Goal: Task Accomplishment & Management: Complete application form

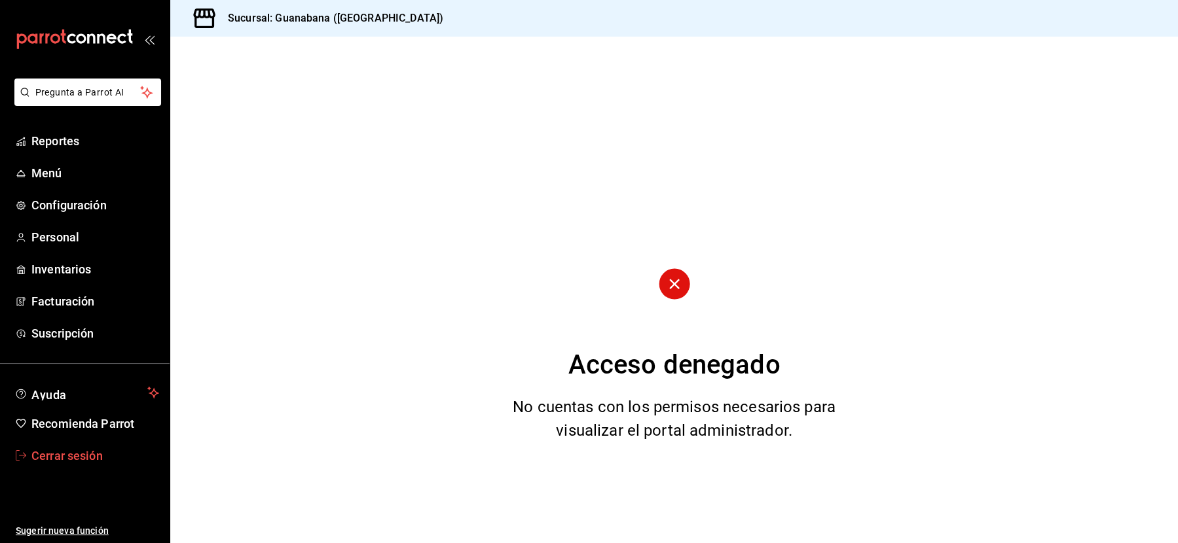
click at [87, 461] on span "Cerrar sesión" at bounding box center [95, 456] width 128 height 18
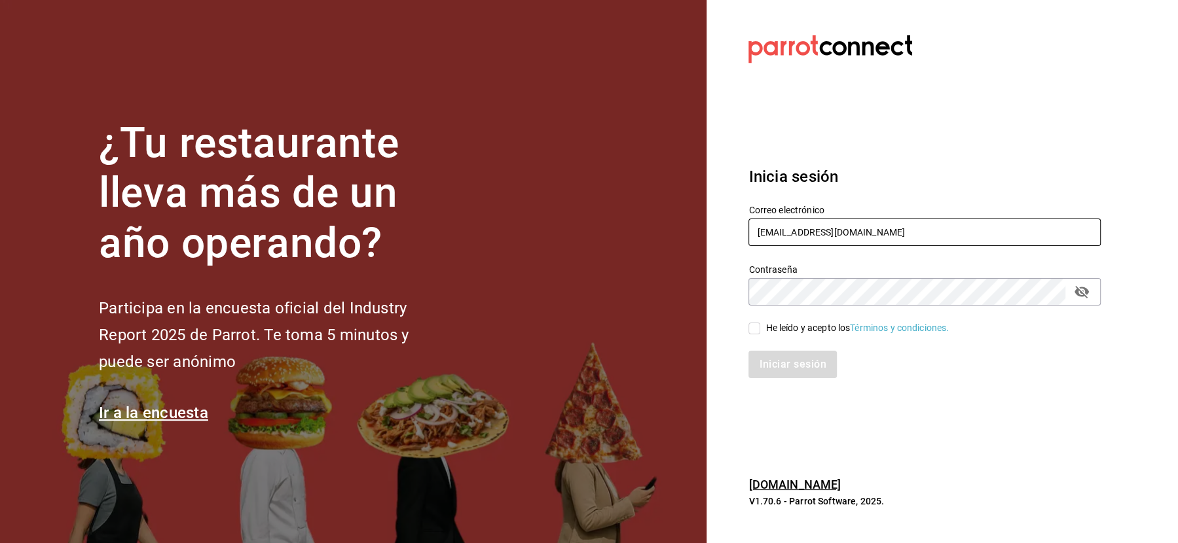
click at [803, 231] on input "[EMAIL_ADDRESS][DOMAIN_NAME]" at bounding box center [924, 232] width 352 height 27
click at [803, 231] on input "[EMAIL_ADDRESS][DOMAIN_NAME] [DOMAIN_NAME][EMAIL_ADDRESS][DOMAIN_NAME]" at bounding box center [924, 232] width 352 height 27
type input "[EMAIL_ADDRESS][DOMAIN_NAME]"
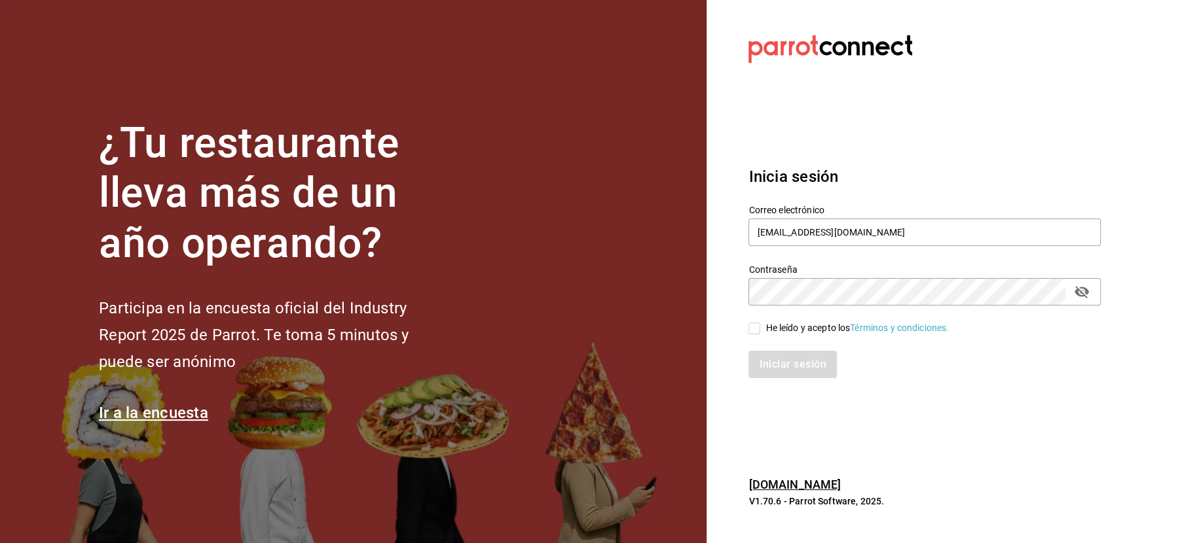
click at [767, 333] on div "He leído y acepto los Términos y condiciones." at bounding box center [856, 328] width 183 height 14
click at [760, 333] on input "He leído y acepto los Términos y condiciones." at bounding box center [754, 329] width 12 height 12
checkbox input "true"
click at [767, 361] on button "Iniciar sesión" at bounding box center [792, 364] width 89 height 27
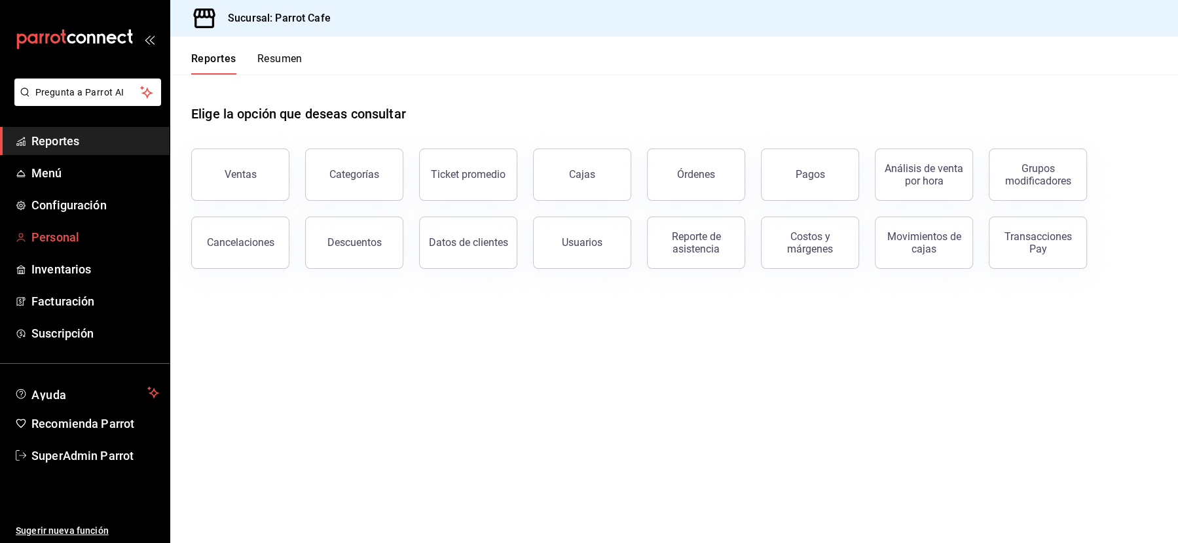
click at [57, 235] on span "Personal" at bounding box center [95, 237] width 128 height 18
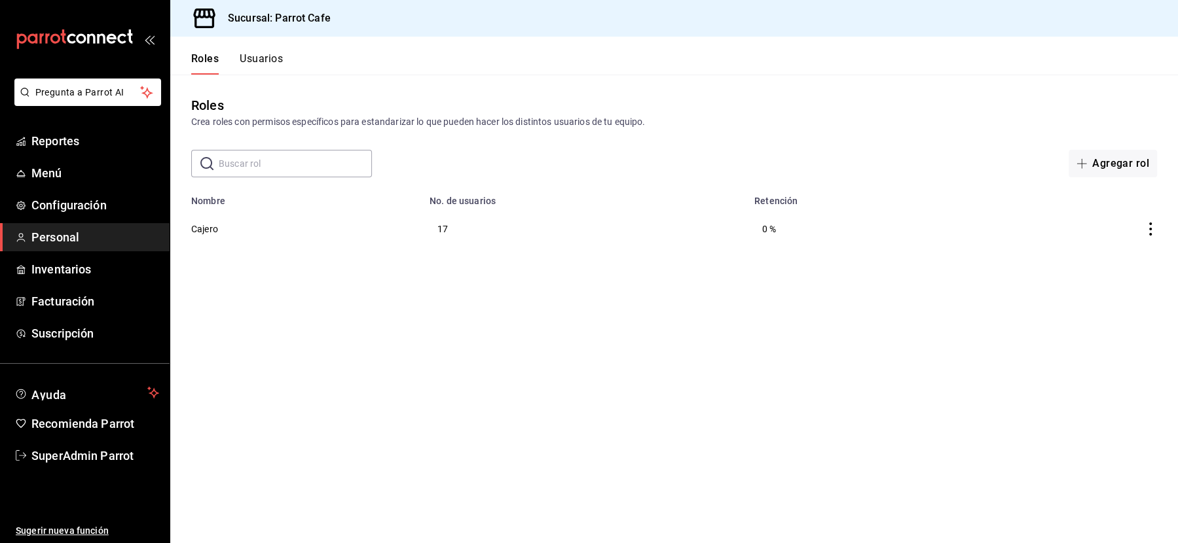
click at [261, 60] on button "Usuarios" at bounding box center [261, 63] width 43 height 22
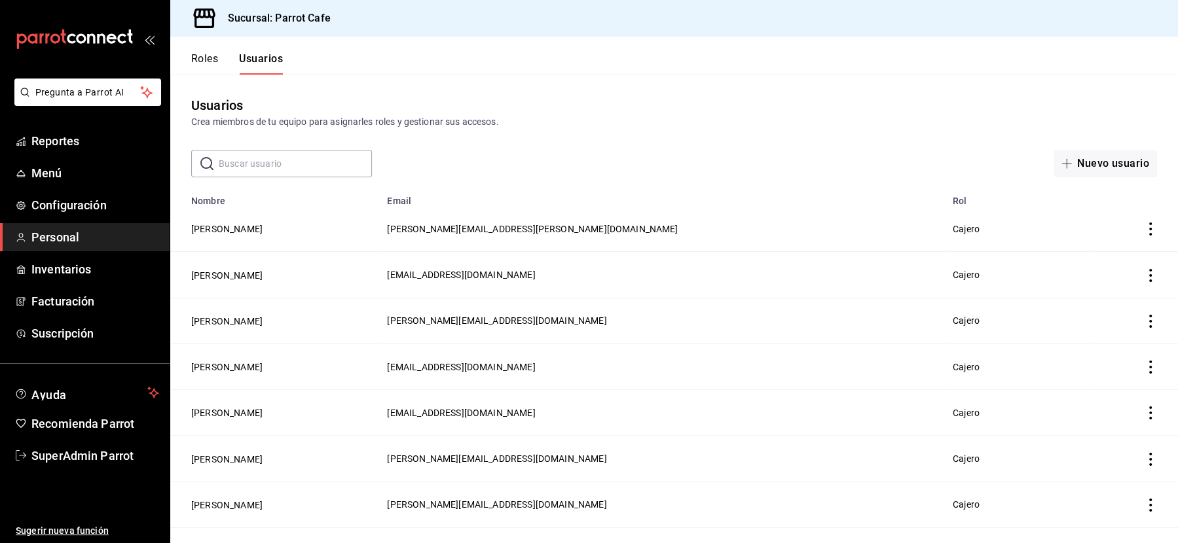
click at [204, 56] on button "Roles" at bounding box center [204, 63] width 27 height 22
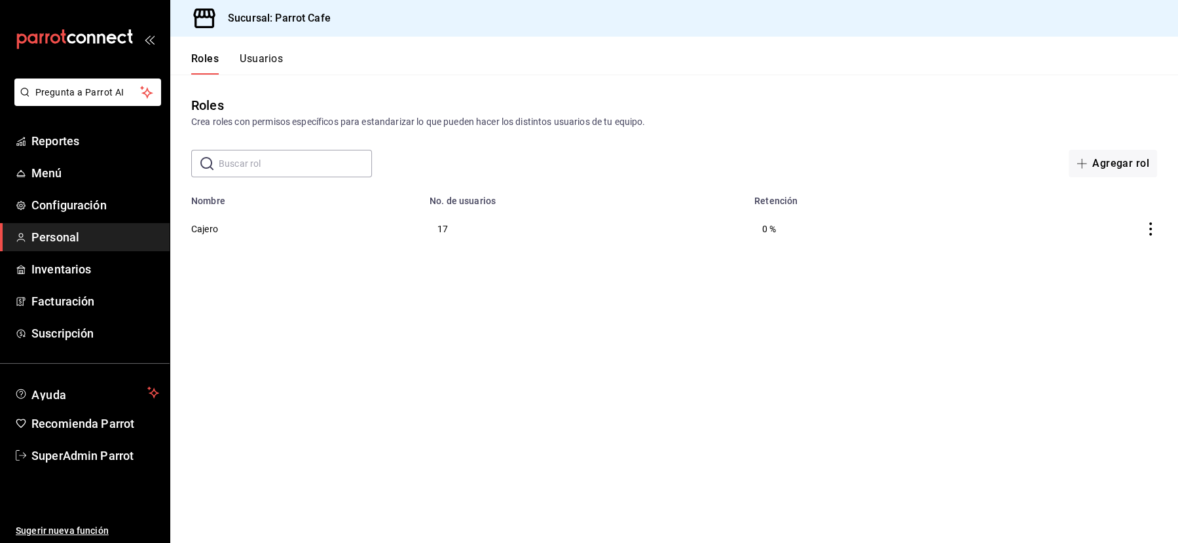
click at [274, 55] on button "Usuarios" at bounding box center [261, 63] width 43 height 22
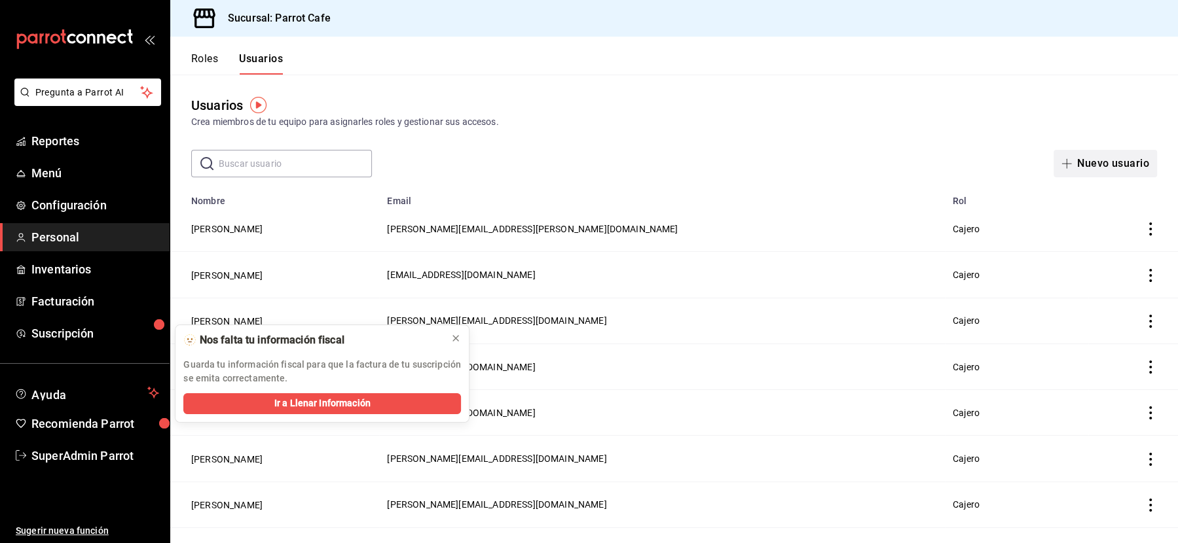
click at [1112, 156] on button "Nuevo usuario" at bounding box center [1104, 163] width 103 height 27
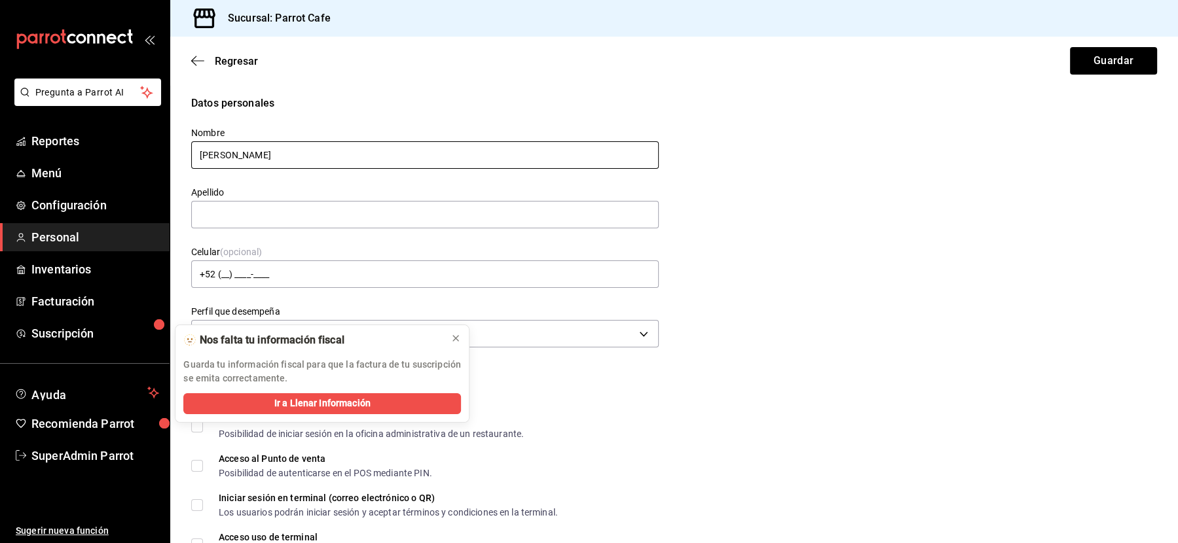
type input "Andrea"
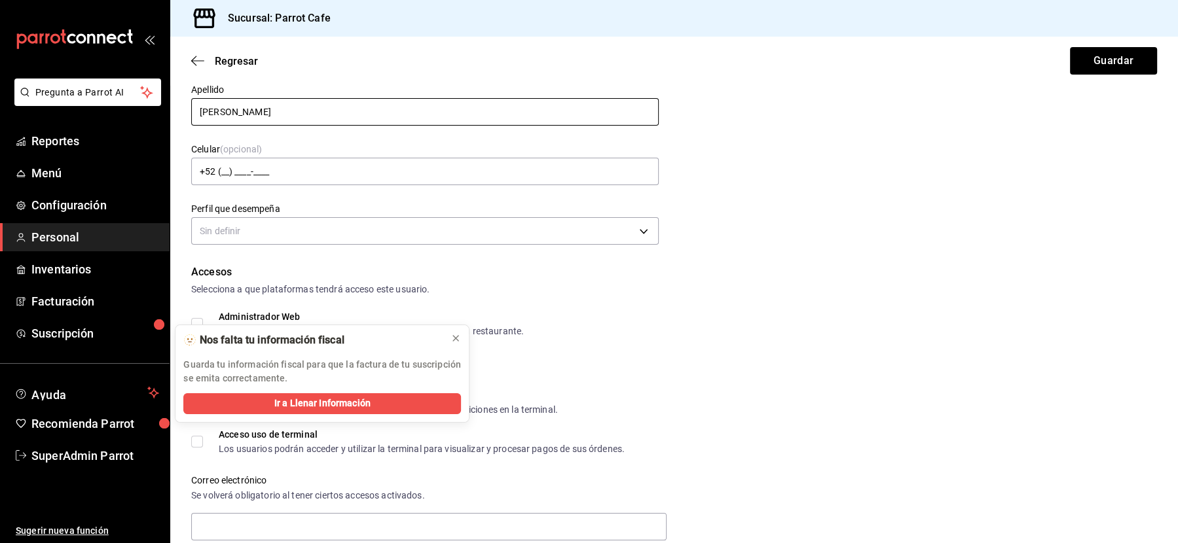
scroll to position [103, 0]
type input "Rivera"
click at [539, 270] on div "Accesos" at bounding box center [674, 272] width 966 height 16
click at [503, 227] on body "Pregunta a Parrot AI Reportes Menú Configuración Personal Inventarios Facturaci…" at bounding box center [589, 271] width 1178 height 543
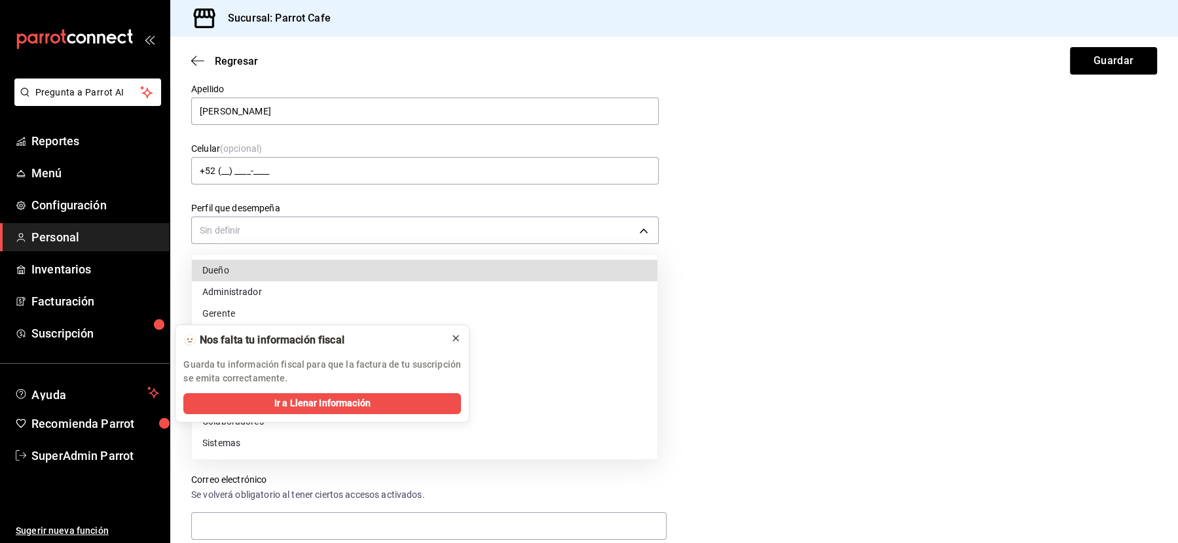
click at [456, 337] on icon at bounding box center [455, 338] width 5 height 5
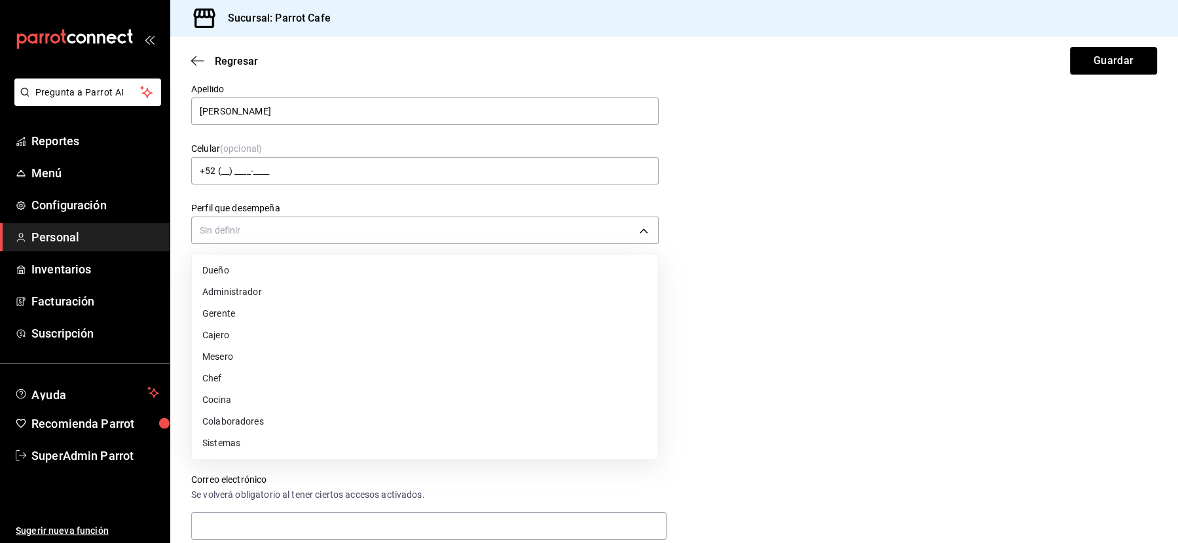
click at [406, 331] on li "Cajero" at bounding box center [424, 336] width 465 height 22
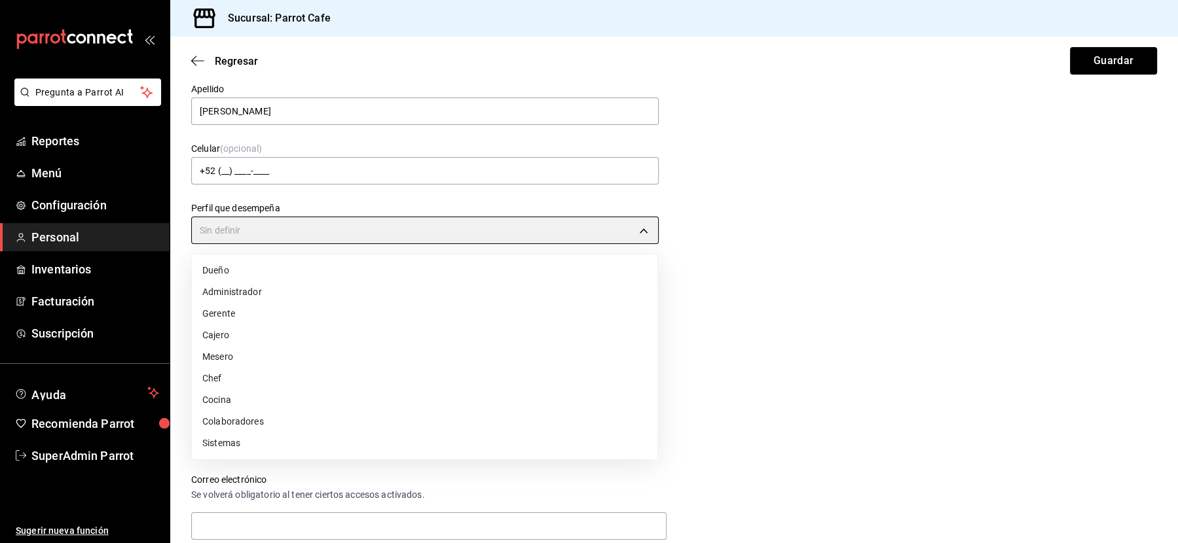
type input "CASHIER"
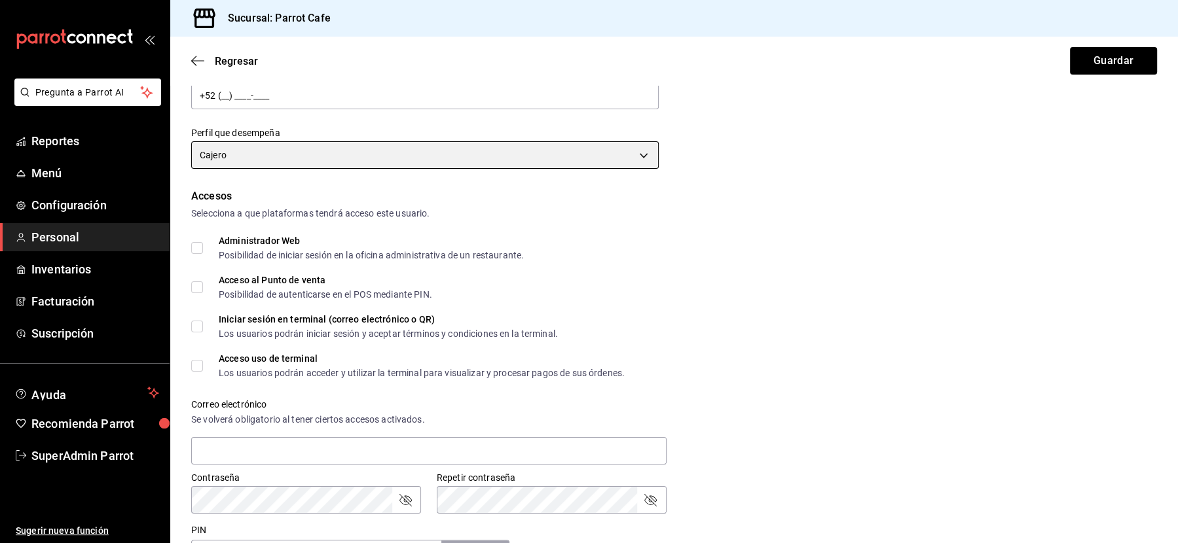
scroll to position [181, 0]
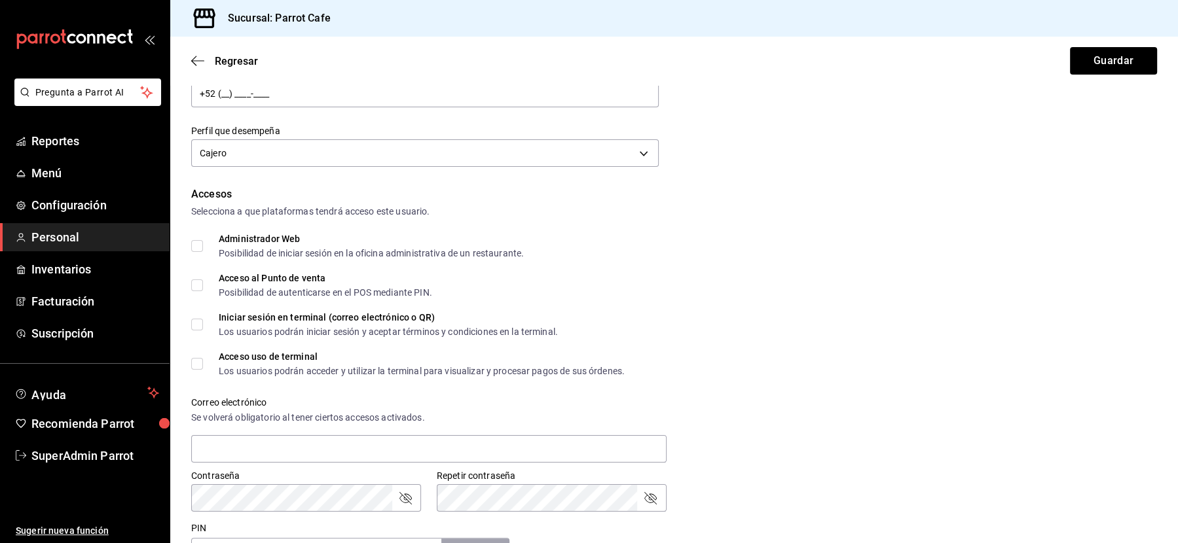
click at [198, 283] on input "Acceso al Punto de venta Posibilidad de autenticarse en el POS mediante PIN." at bounding box center [197, 286] width 12 height 12
checkbox input "true"
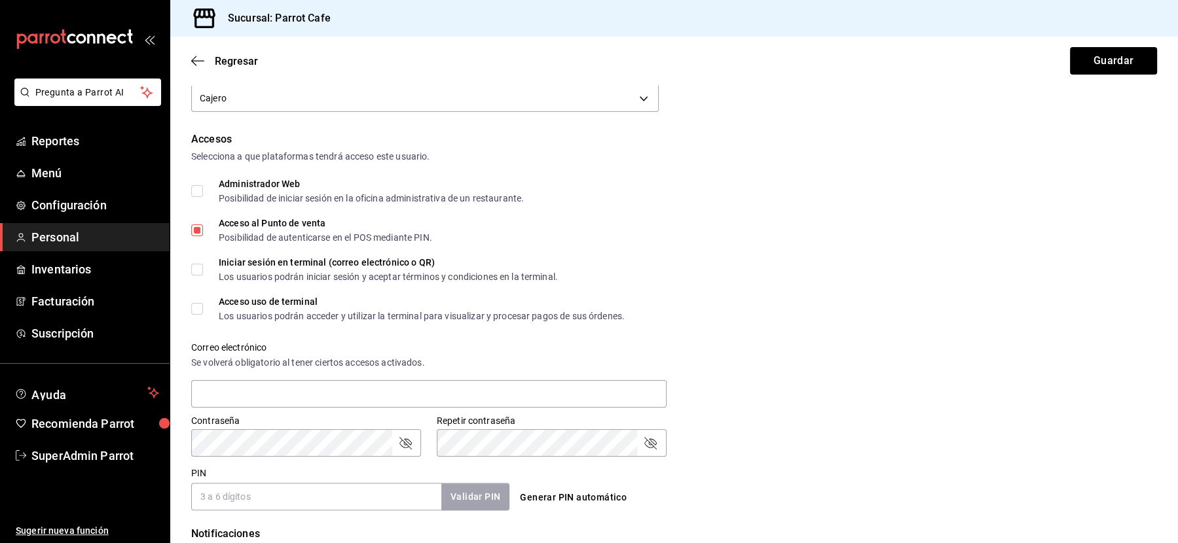
scroll to position [234, 0]
click at [202, 308] on input "Acceso uso de terminal Los usuarios podrán acceder y utilizar la terminal para …" at bounding box center [197, 310] width 12 height 12
checkbox input "true"
click at [198, 193] on input "Administrador Web Posibilidad de iniciar sesión en la oficina administrativa de…" at bounding box center [197, 193] width 12 height 12
checkbox input "true"
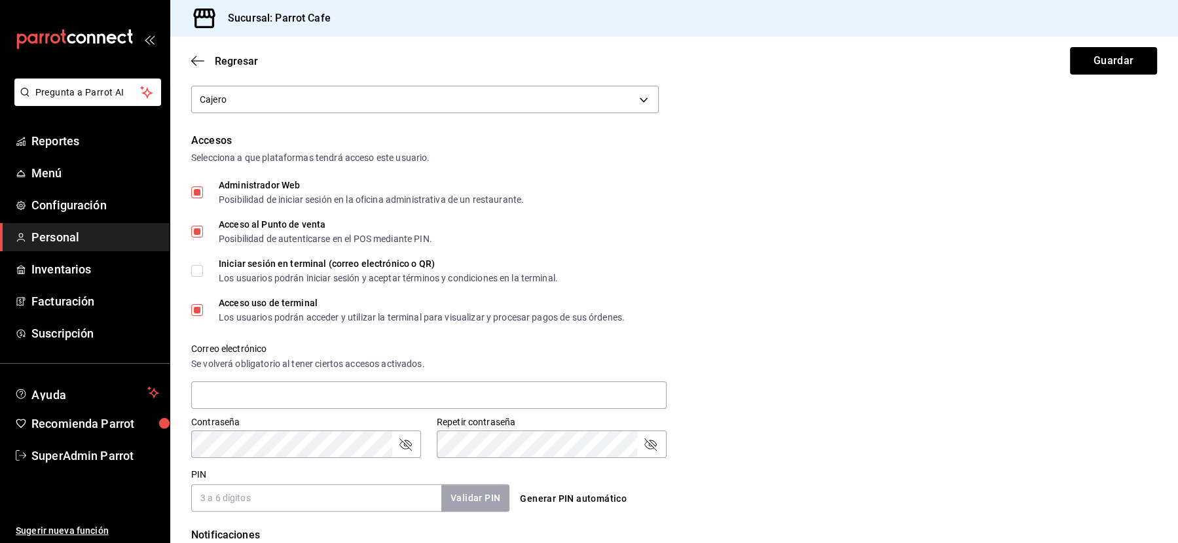
click at [197, 267] on input "Iniciar sesión en terminal (correo electrónico o QR) Los usuarios podrán inicia…" at bounding box center [197, 271] width 12 height 12
checkbox input "true"
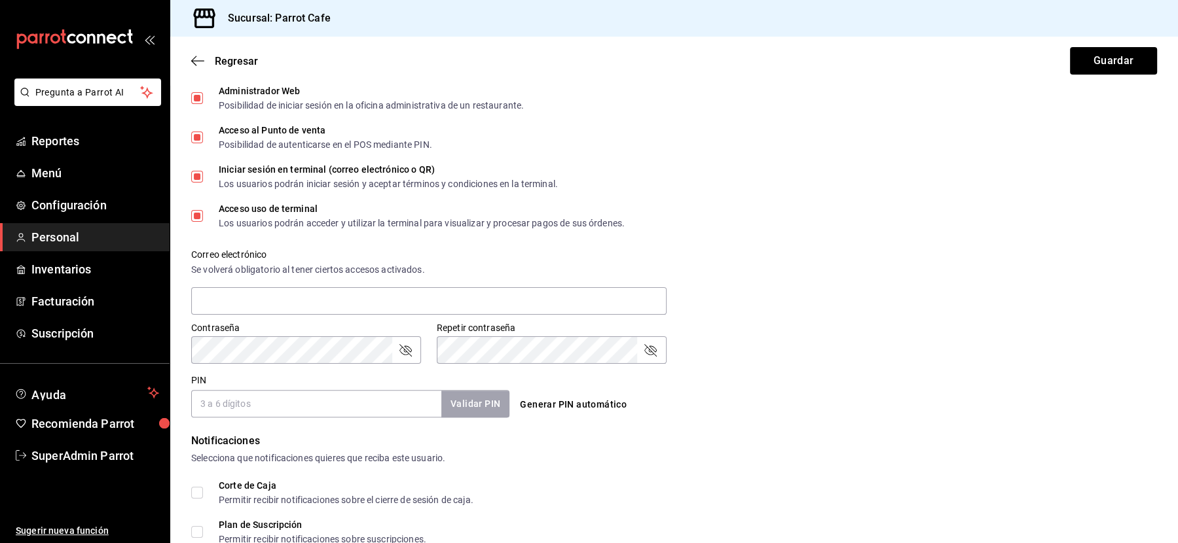
scroll to position [344, 0]
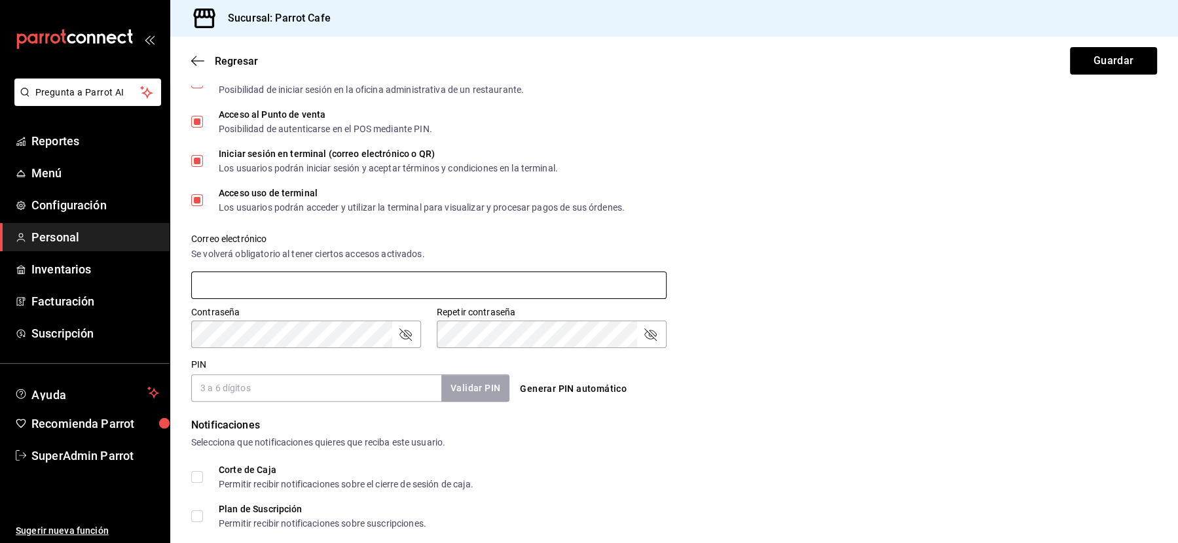
click at [303, 280] on input "text" at bounding box center [428, 285] width 475 height 27
paste input "Parr0tConnec7"
click at [263, 281] on input "Parr0tConnec7" at bounding box center [428, 285] width 475 height 27
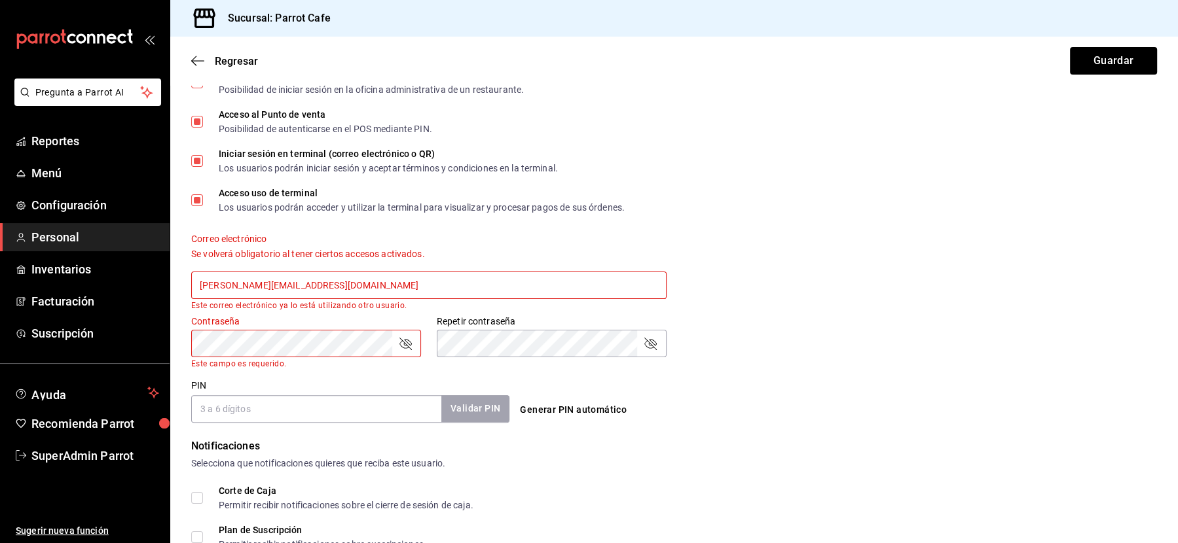
click at [223, 291] on input "andrea@parrotsoftware.io" at bounding box center [428, 285] width 475 height 27
click at [227, 288] on input "andrea@parrotsoftware.io" at bounding box center [428, 285] width 475 height 27
type input "andrea+cafe@parrotsoftware.io"
click at [253, 328] on div "Contraseña Contraseña Este campo es requerido." at bounding box center [306, 342] width 230 height 53
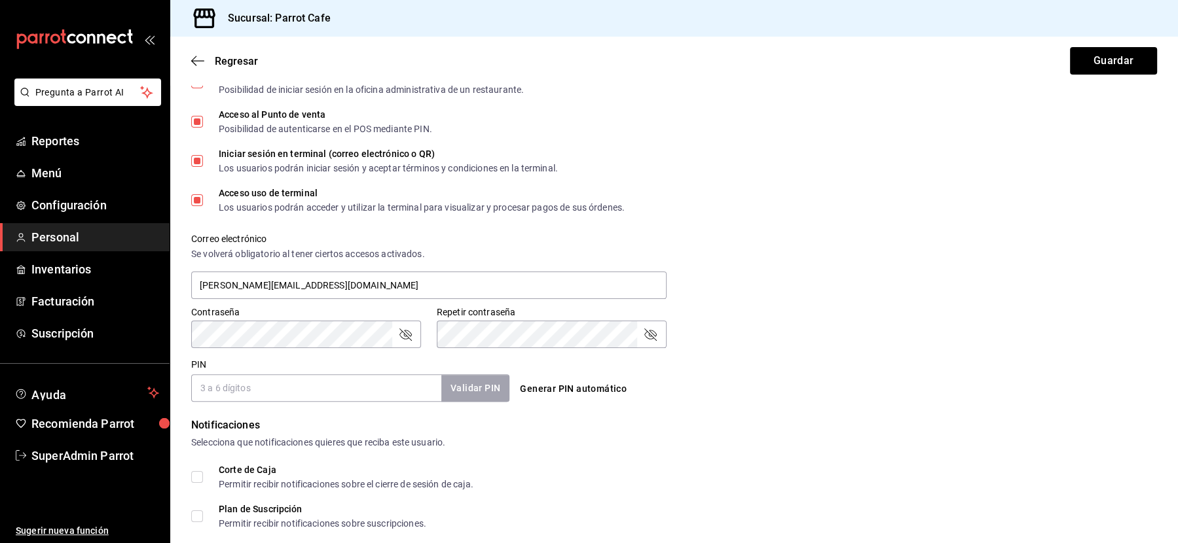
click at [326, 390] on input "PIN" at bounding box center [316, 387] width 250 height 27
click at [546, 389] on button "Generar PIN automático" at bounding box center [573, 389] width 117 height 24
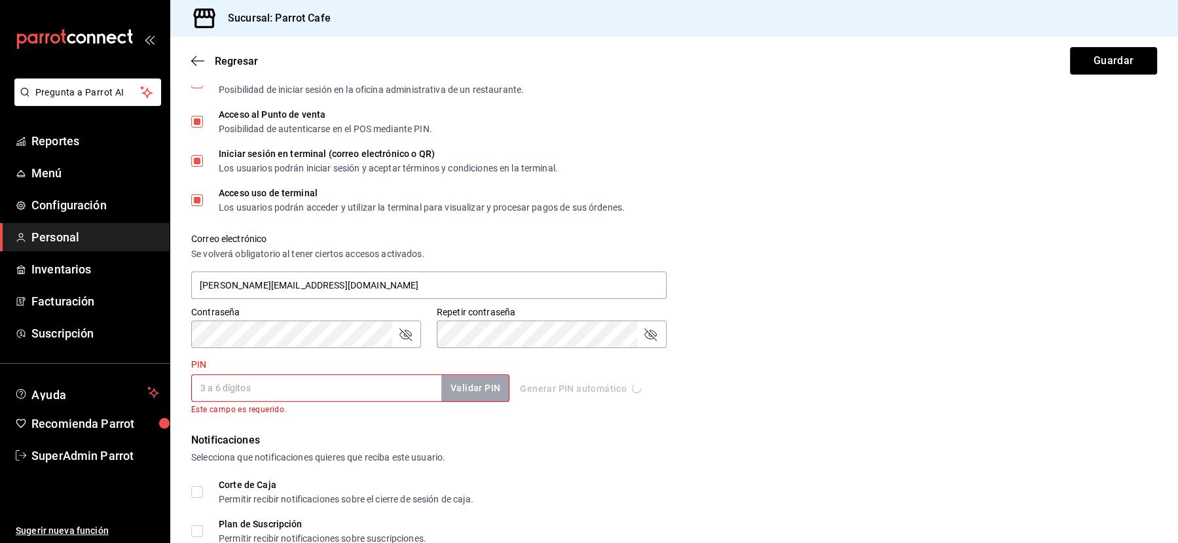
type input "2486"
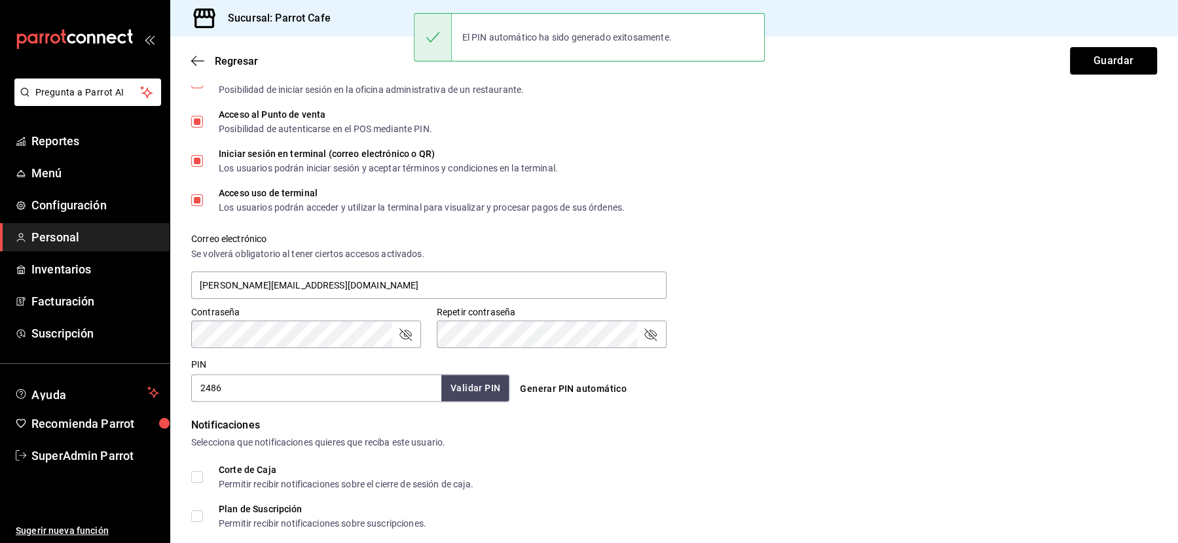
drag, startPoint x: 315, startPoint y: 391, endPoint x: 208, endPoint y: 374, distance: 108.2
click at [208, 374] on input "2486" at bounding box center [316, 387] width 250 height 27
click at [223, 280] on input "andrea+cafe@parrotsoftware.io" at bounding box center [428, 285] width 475 height 27
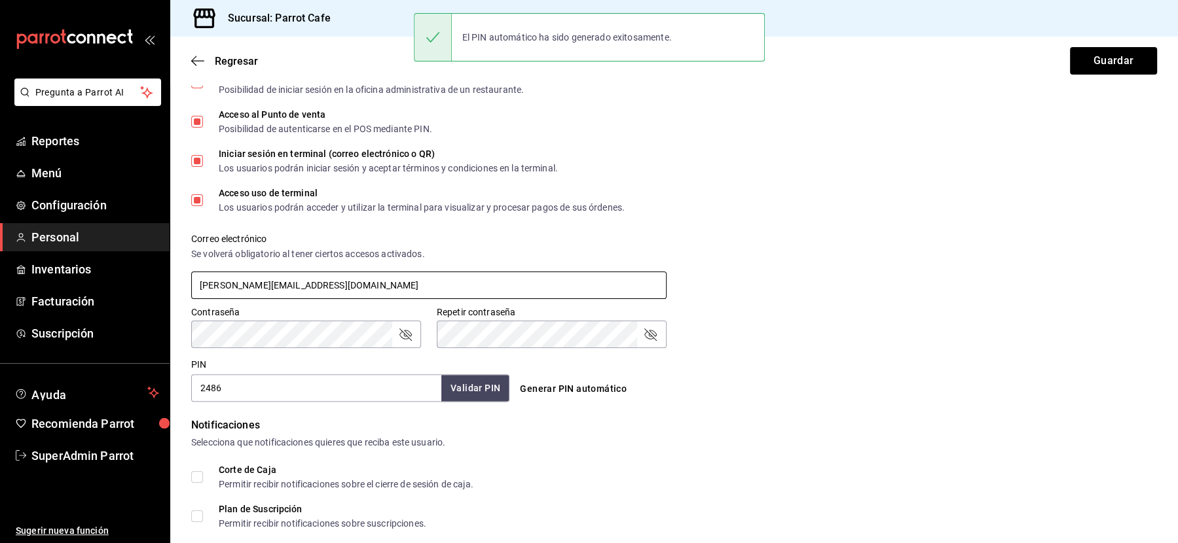
click at [223, 280] on input "andrea+cafe@parrotsoftware.io" at bounding box center [428, 285] width 475 height 27
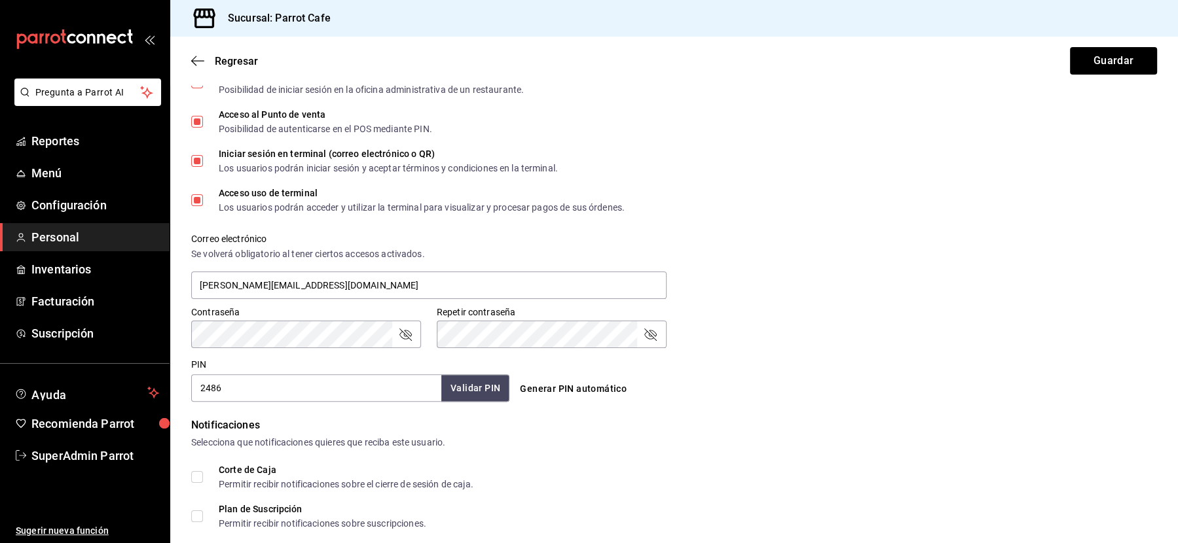
click at [401, 338] on icon "passwordField" at bounding box center [405, 335] width 16 height 16
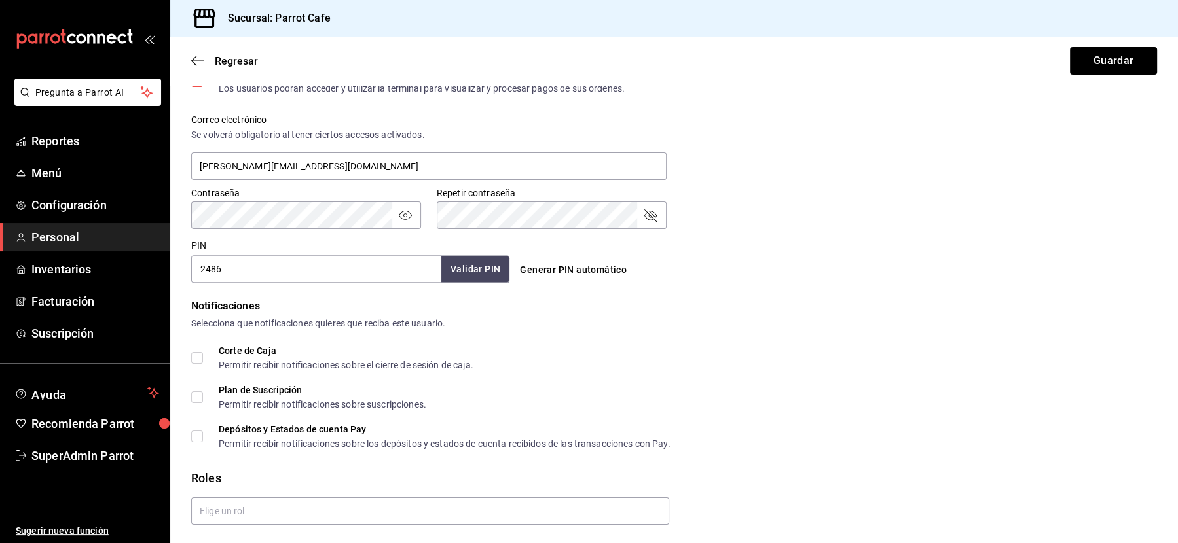
scroll to position [503, 0]
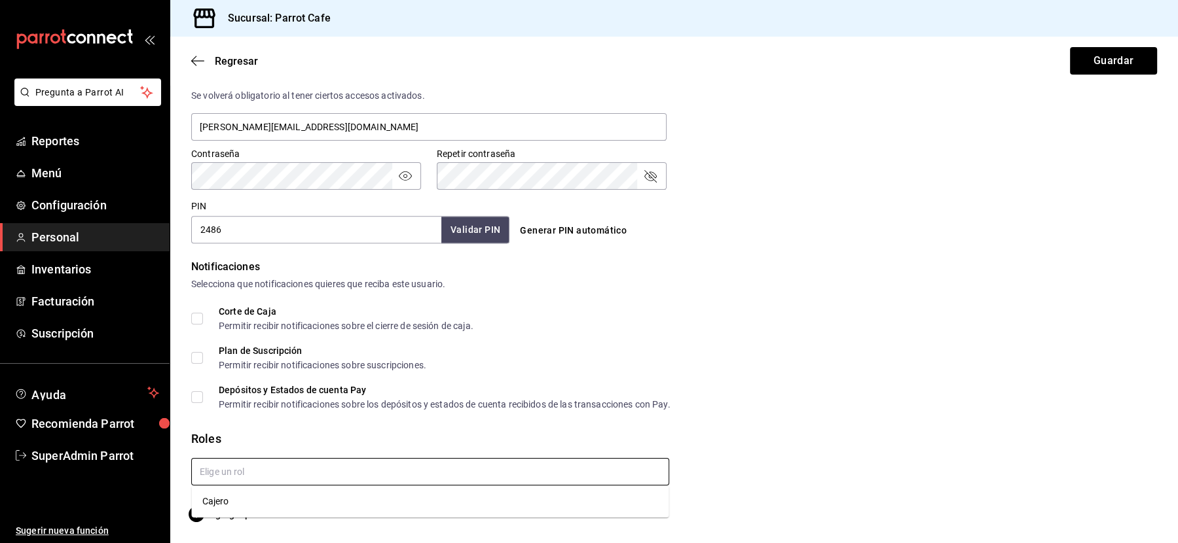
click at [263, 469] on input "text" at bounding box center [430, 471] width 478 height 27
click at [243, 507] on li "Cajero" at bounding box center [430, 502] width 477 height 22
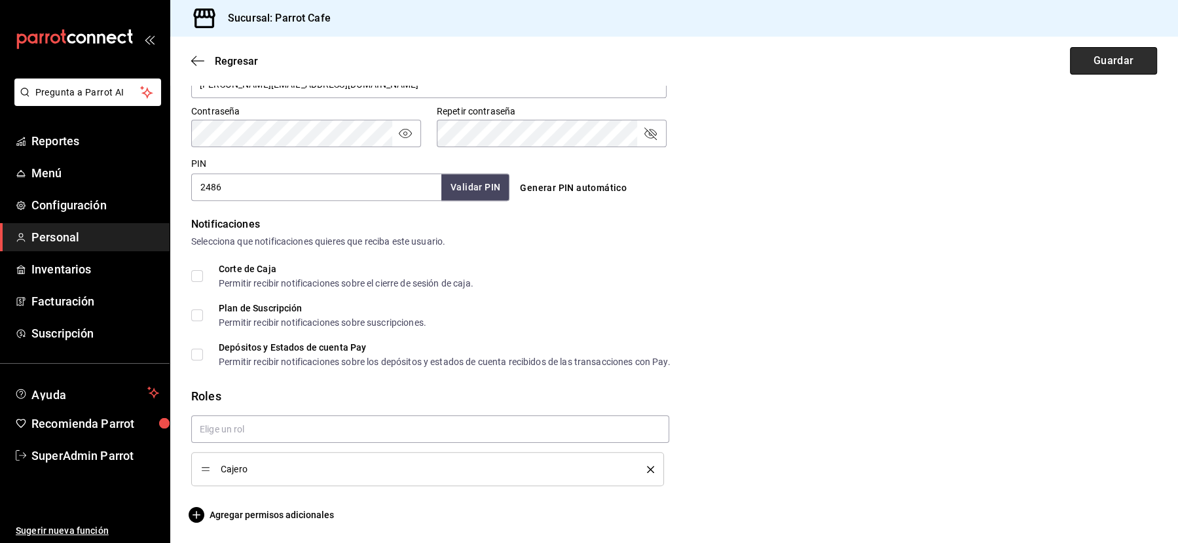
click at [1117, 63] on button "Guardar" at bounding box center [1113, 60] width 87 height 27
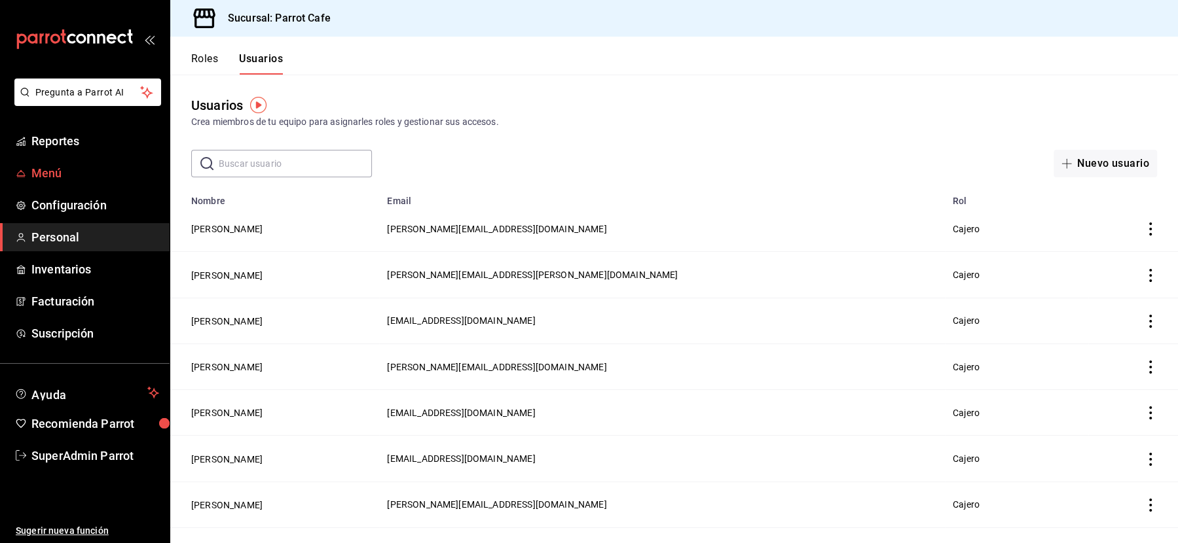
click at [50, 173] on span "Menú" at bounding box center [95, 173] width 128 height 18
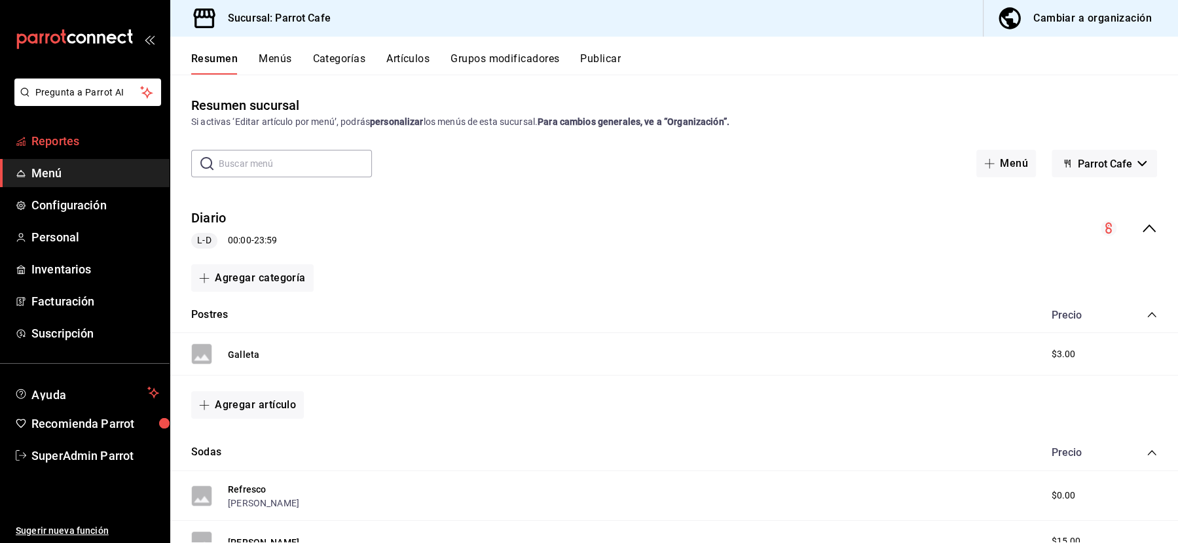
click at [60, 136] on span "Reportes" at bounding box center [95, 141] width 128 height 18
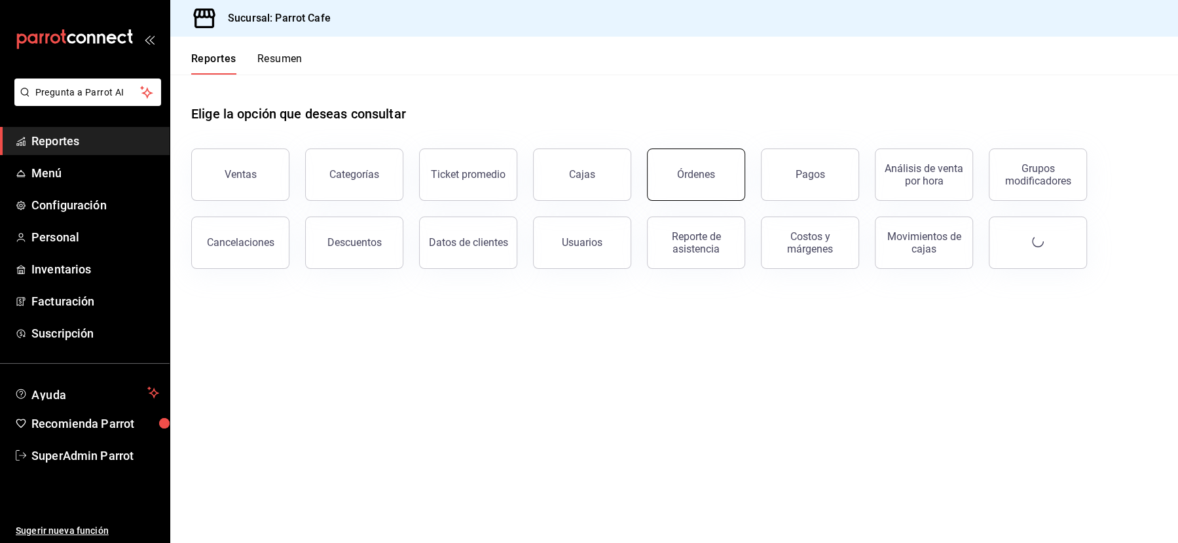
click at [730, 183] on button "Órdenes" at bounding box center [696, 175] width 98 height 52
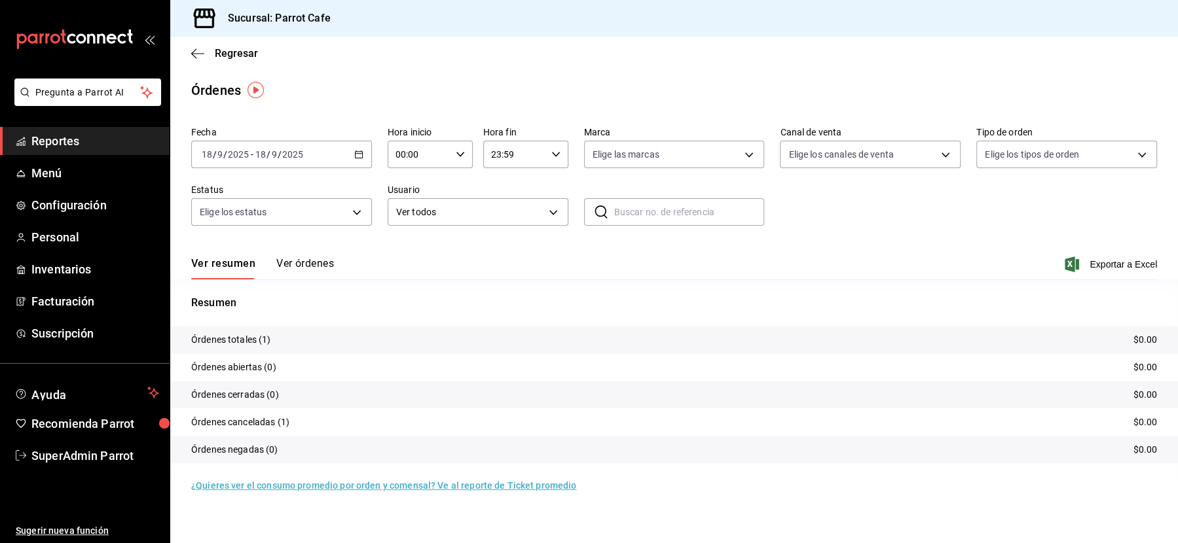
click at [292, 262] on button "Ver órdenes" at bounding box center [305, 268] width 58 height 22
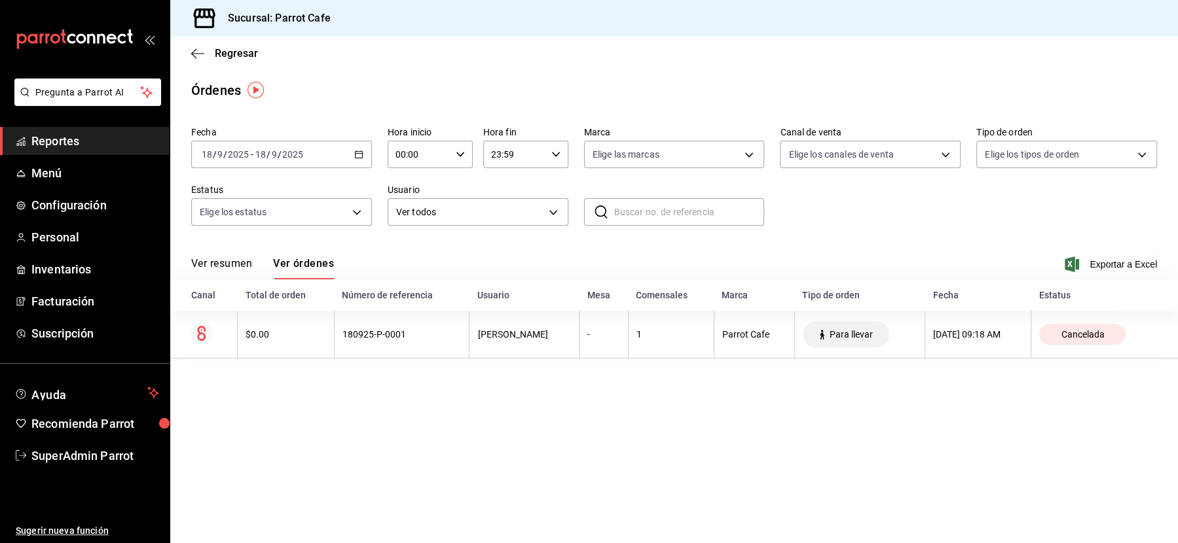
click at [247, 63] on div "Regresar" at bounding box center [674, 53] width 1008 height 33
click at [233, 57] on span "Regresar" at bounding box center [236, 53] width 43 height 12
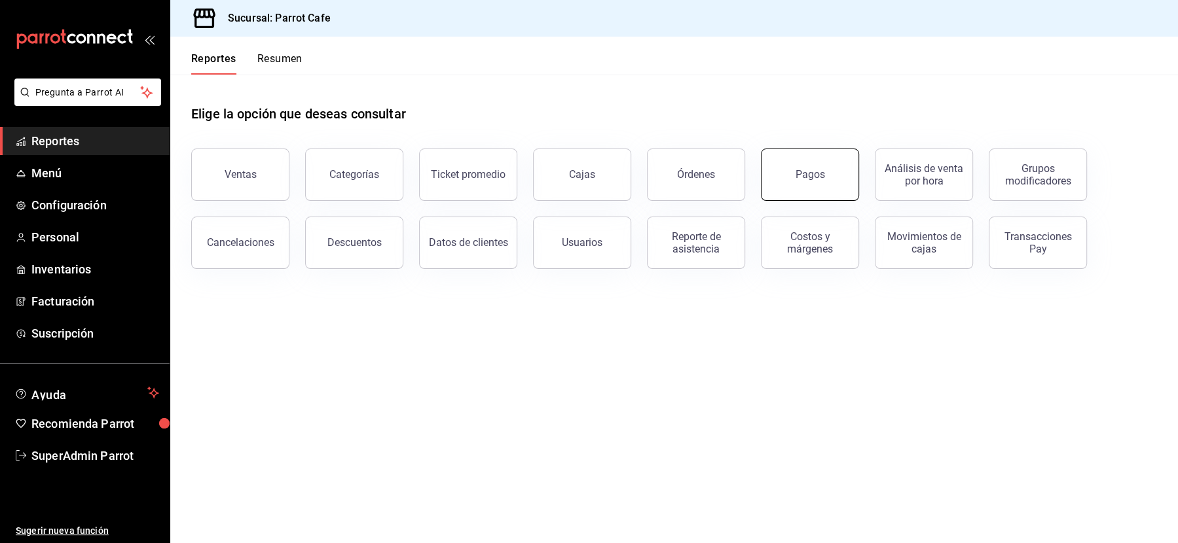
click at [807, 172] on div "Pagos" at bounding box center [809, 174] width 29 height 12
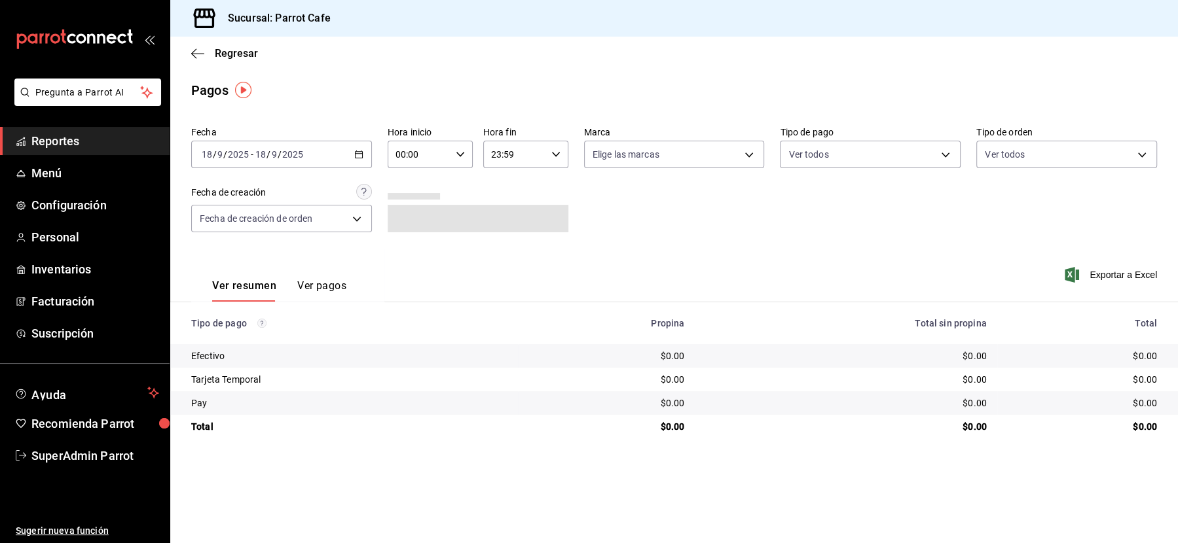
click at [318, 289] on button "Ver pagos" at bounding box center [321, 291] width 49 height 22
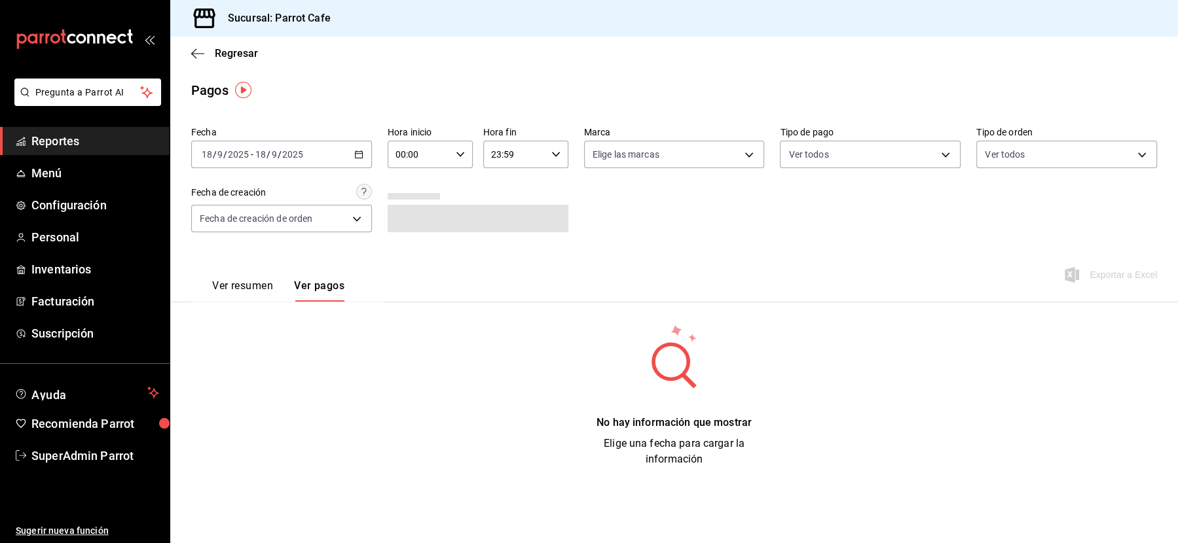
click at [236, 282] on button "Ver resumen" at bounding box center [242, 291] width 61 height 22
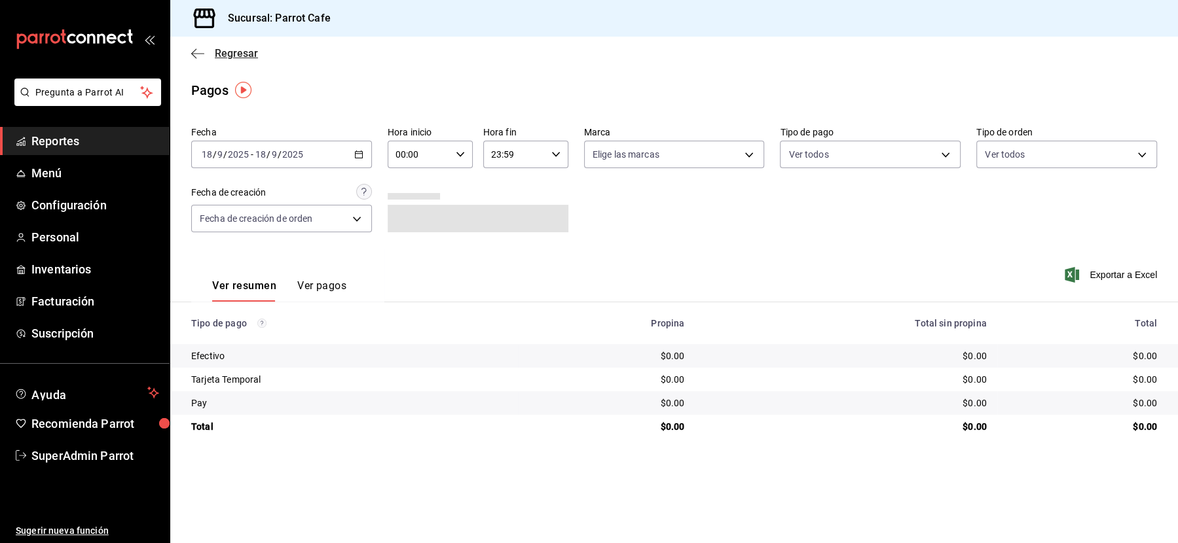
click at [242, 53] on span "Regresar" at bounding box center [236, 53] width 43 height 12
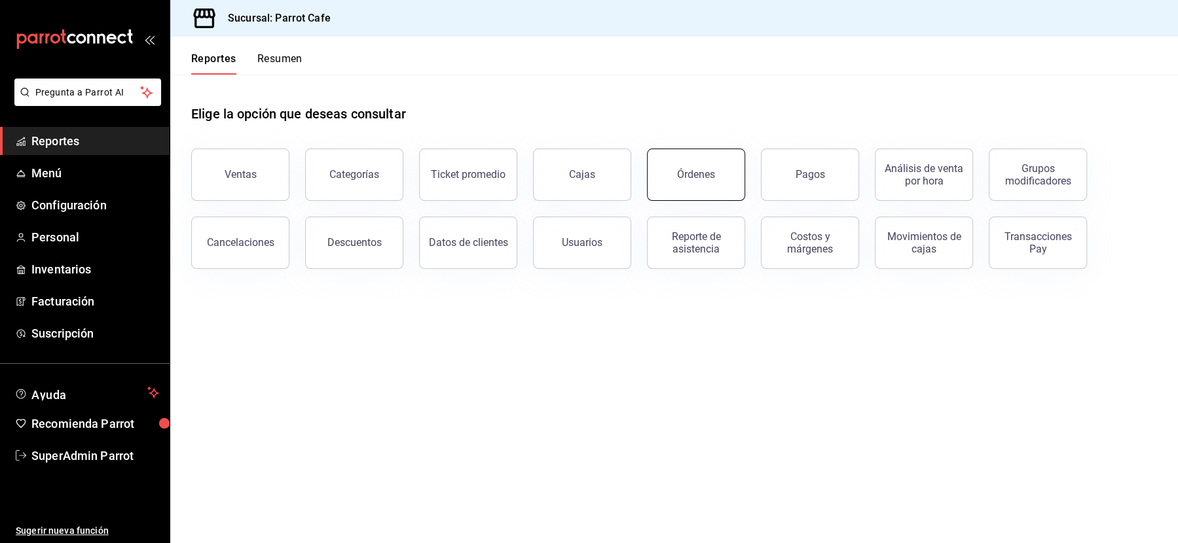
click at [692, 178] on div "Órdenes" at bounding box center [696, 174] width 38 height 12
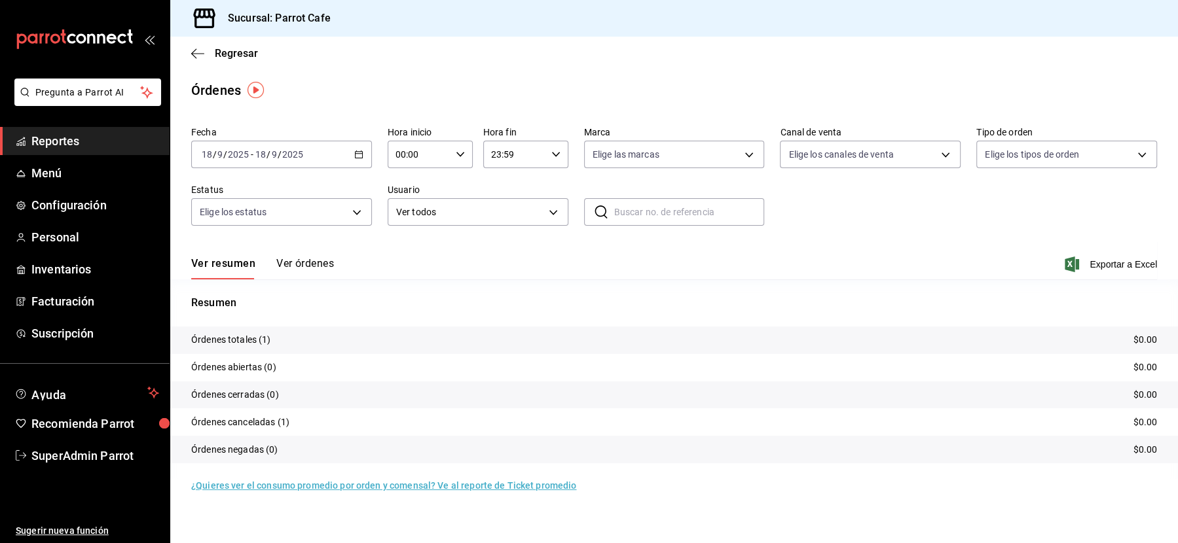
click at [250, 342] on p "Órdenes totales (1)" at bounding box center [231, 340] width 80 height 14
click at [300, 263] on button "Ver órdenes" at bounding box center [305, 268] width 58 height 22
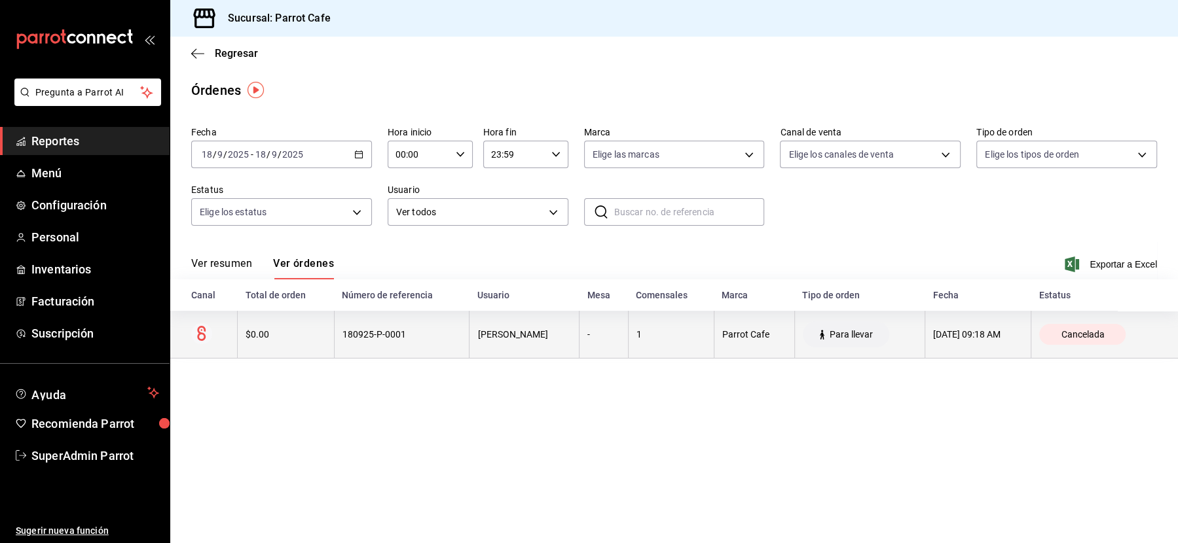
click at [1053, 334] on div "Cancelada" at bounding box center [1082, 334] width 86 height 21
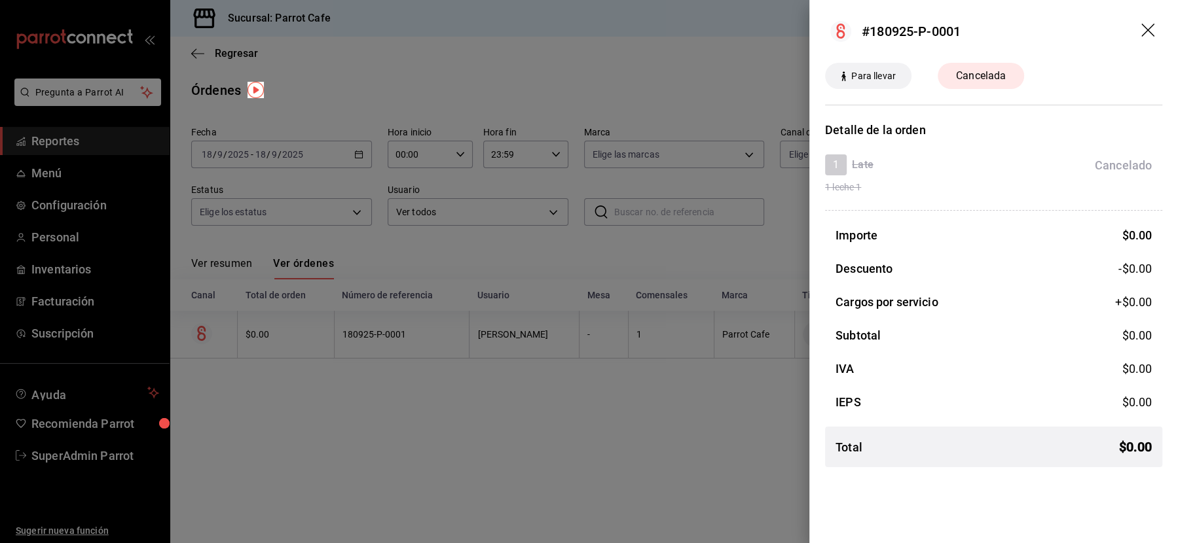
click at [1148, 29] on icon "drag" at bounding box center [1147, 30] width 13 height 13
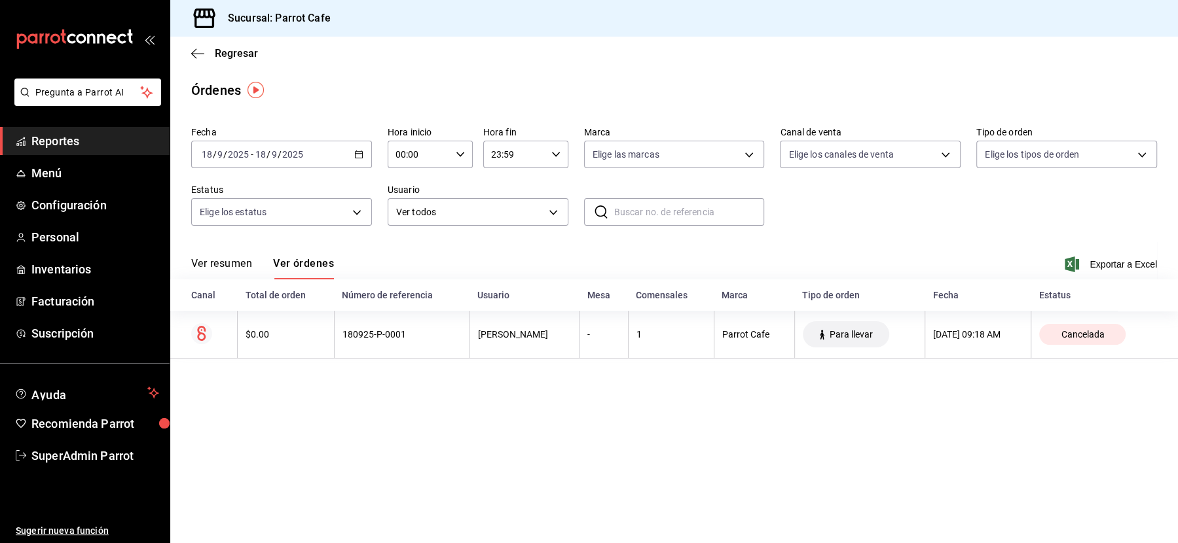
click at [227, 41] on div "Regresar" at bounding box center [674, 53] width 1008 height 33
click at [227, 54] on span "Regresar" at bounding box center [236, 53] width 43 height 12
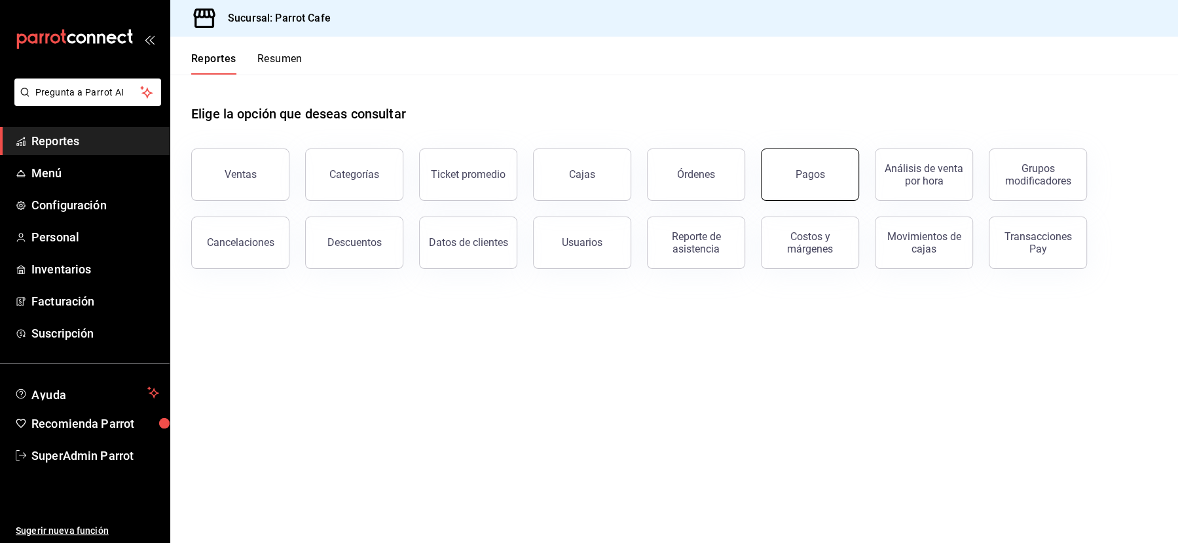
click at [848, 164] on button "Pagos" at bounding box center [810, 175] width 98 height 52
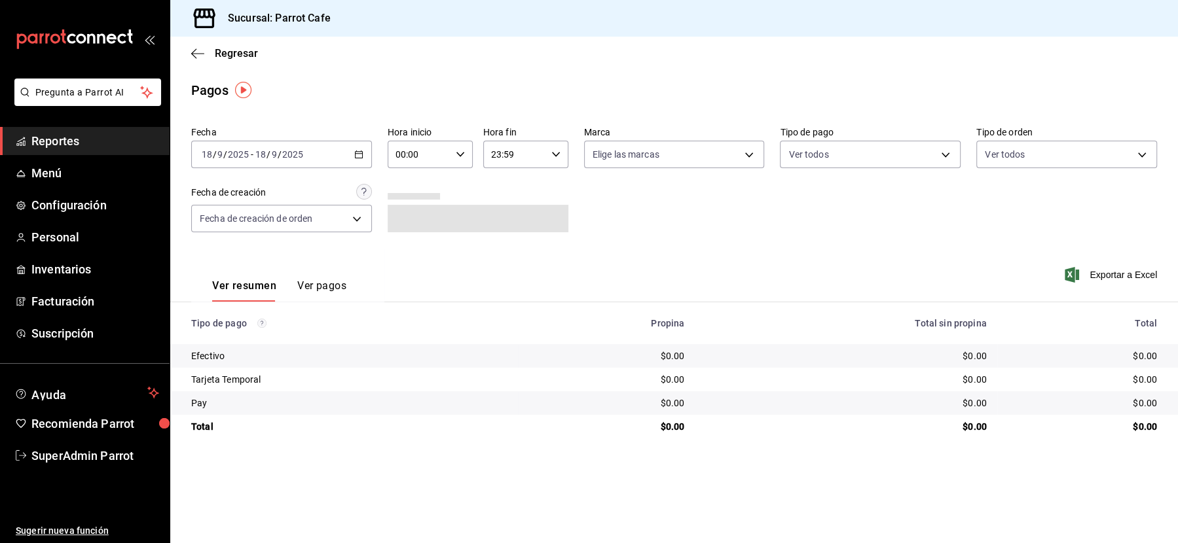
click at [321, 283] on button "Ver pagos" at bounding box center [321, 291] width 49 height 22
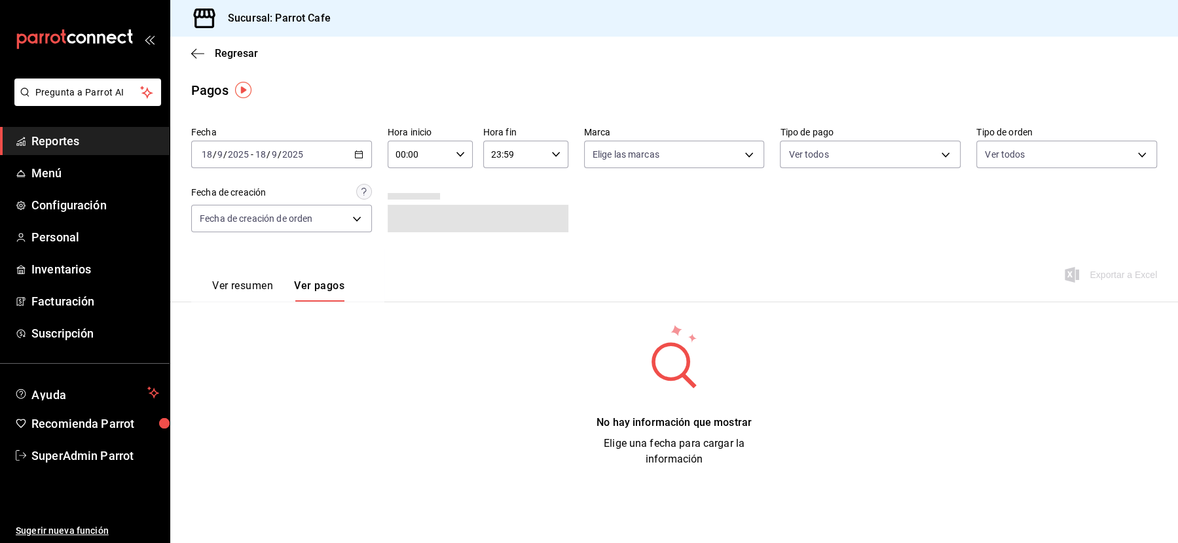
click at [236, 289] on button "Ver resumen" at bounding box center [242, 291] width 61 height 22
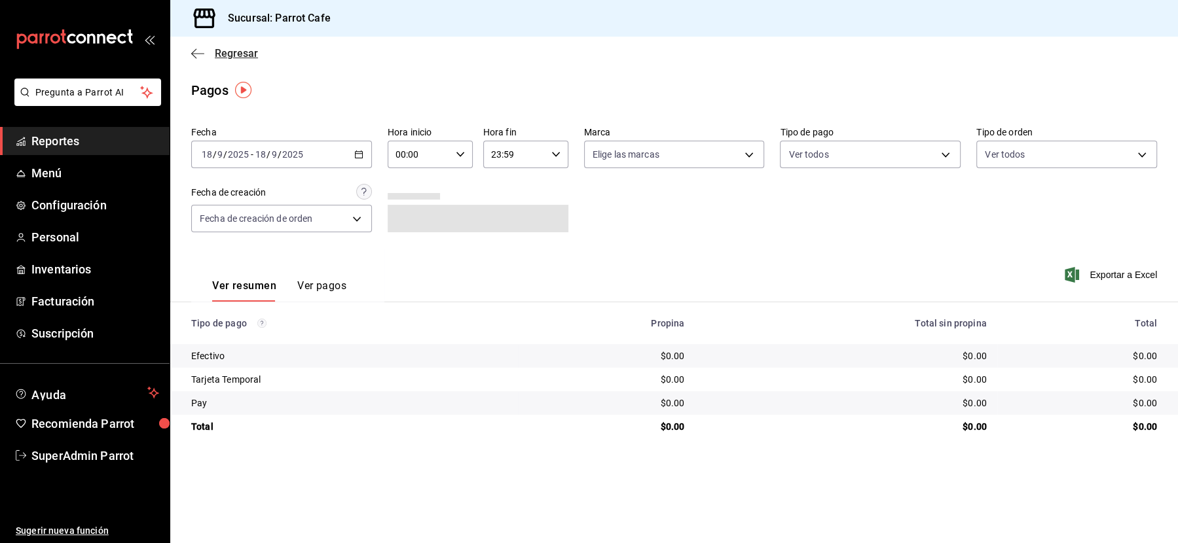
click at [218, 58] on span "Regresar" at bounding box center [236, 53] width 43 height 12
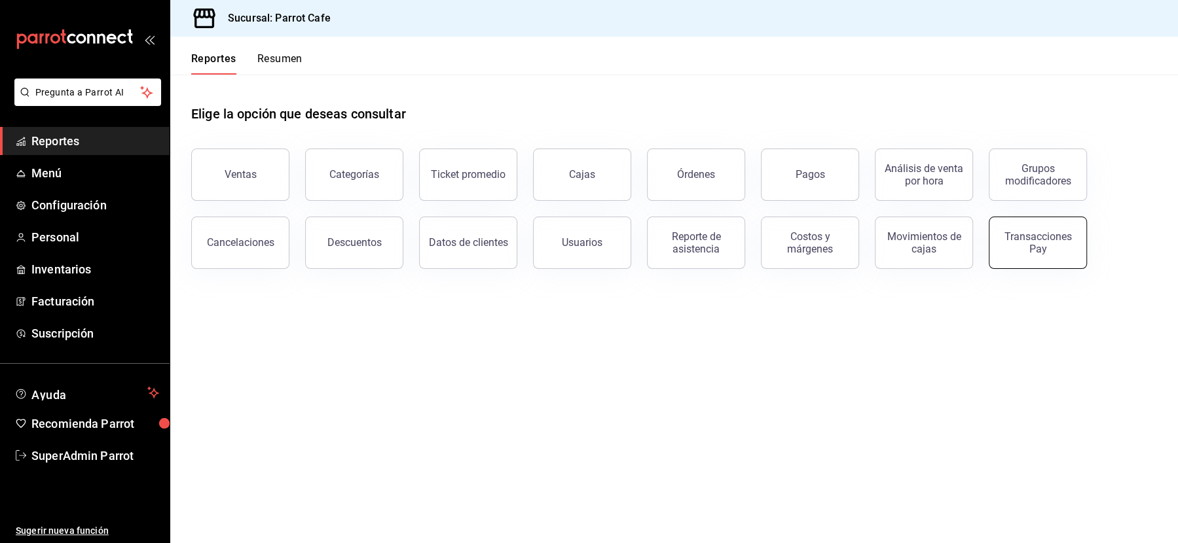
click at [1058, 242] on div "Transacciones Pay" at bounding box center [1037, 242] width 81 height 25
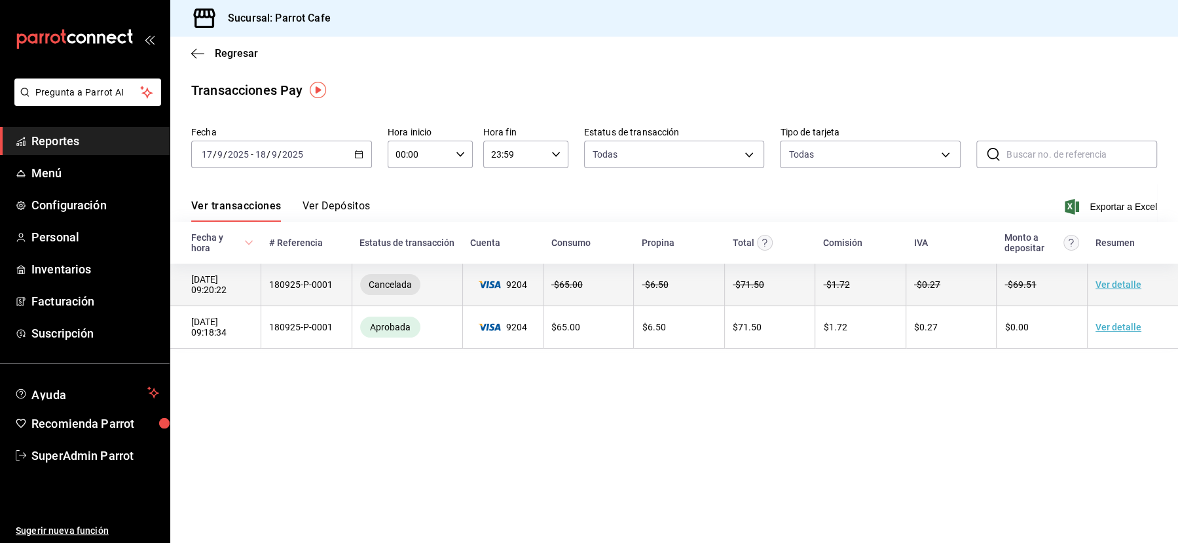
click at [1113, 287] on link "Ver detalle" at bounding box center [1118, 285] width 46 height 10
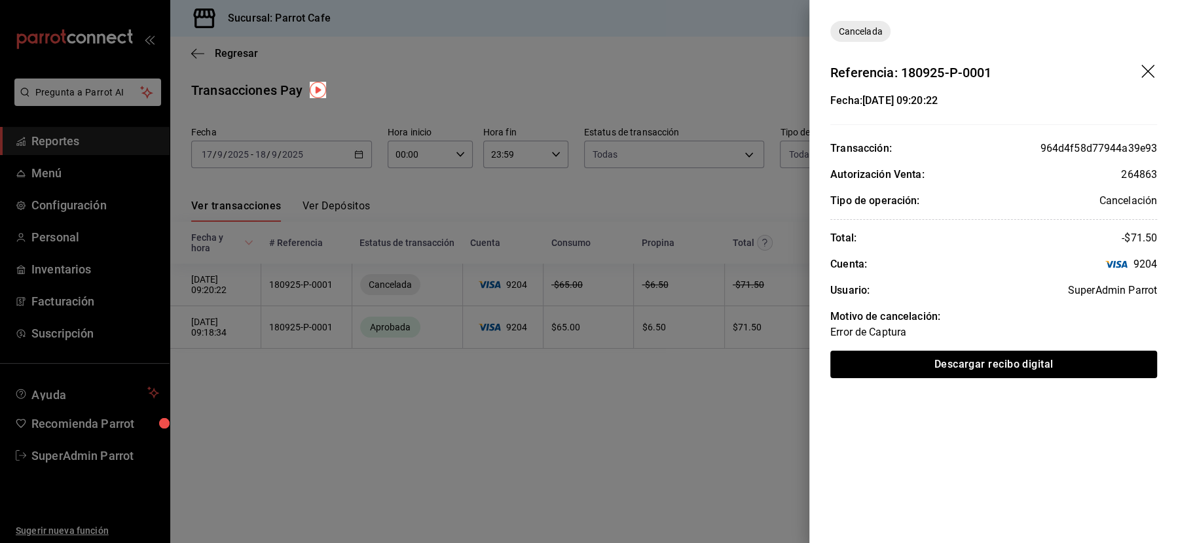
click at [1148, 73] on icon "drag" at bounding box center [1149, 73] width 16 height 16
